Goal: Information Seeking & Learning: Learn about a topic

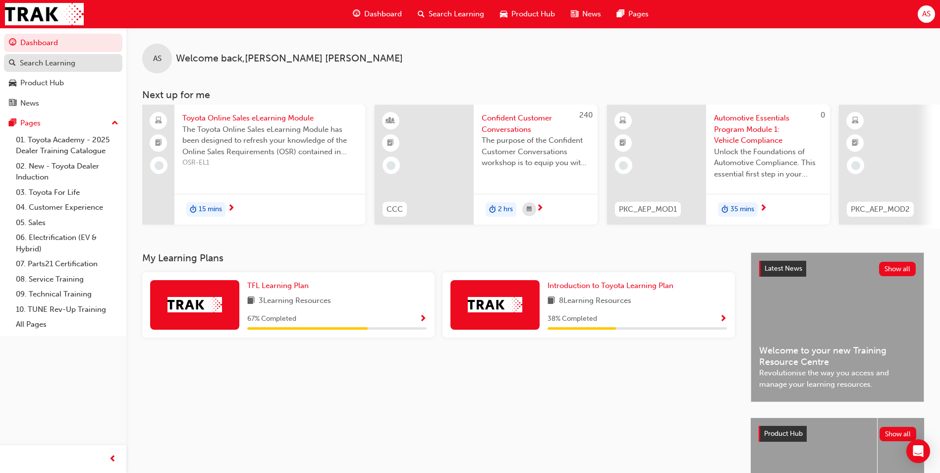
click at [60, 63] on div "Search Learning" at bounding box center [48, 63] width 56 height 11
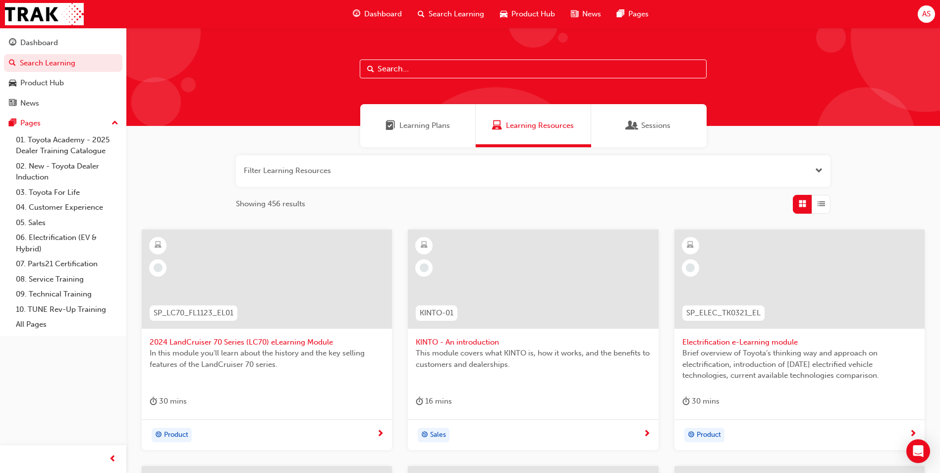
click at [442, 128] on span "Learning Plans" at bounding box center [425, 125] width 51 height 11
